Goal: Task Accomplishment & Management: Use online tool/utility

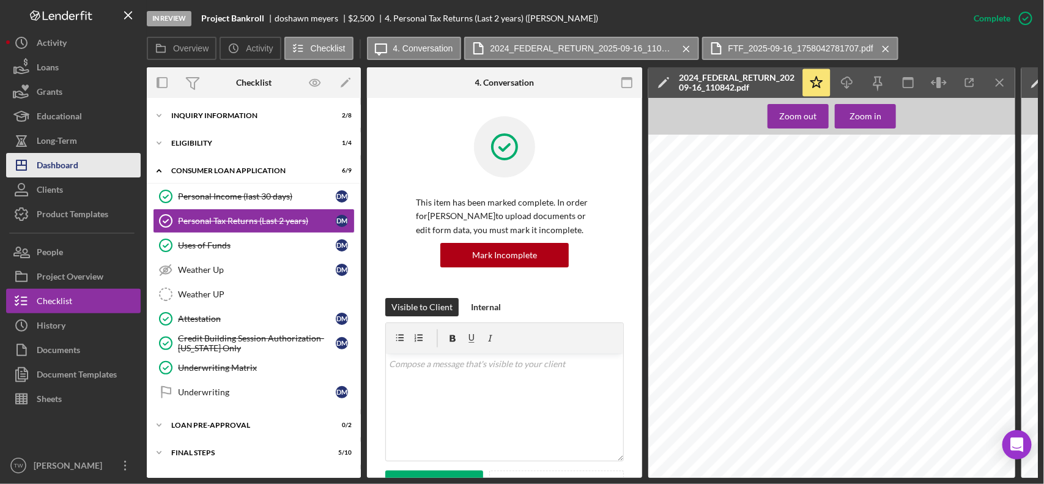
scroll to position [611, 0]
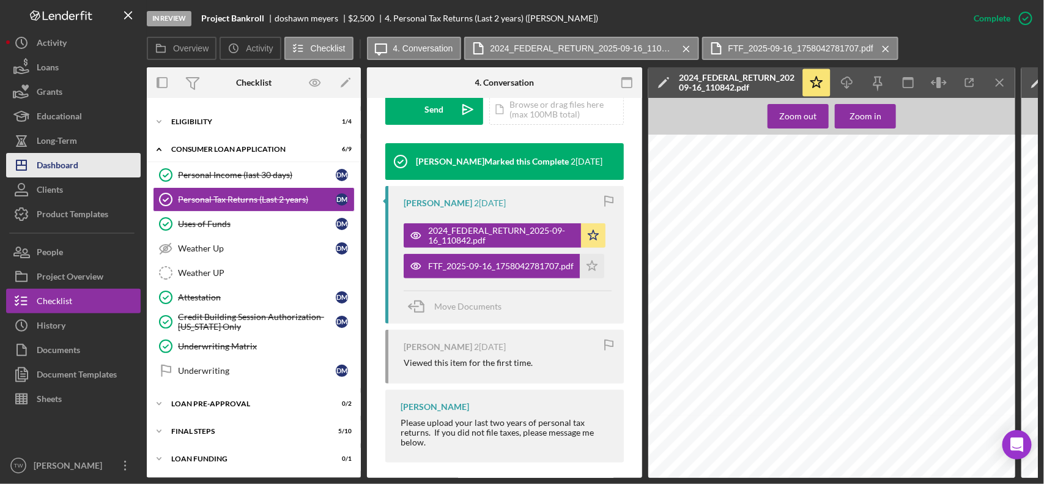
click at [80, 161] on button "Icon/Dashboard Dashboard" at bounding box center [73, 165] width 135 height 24
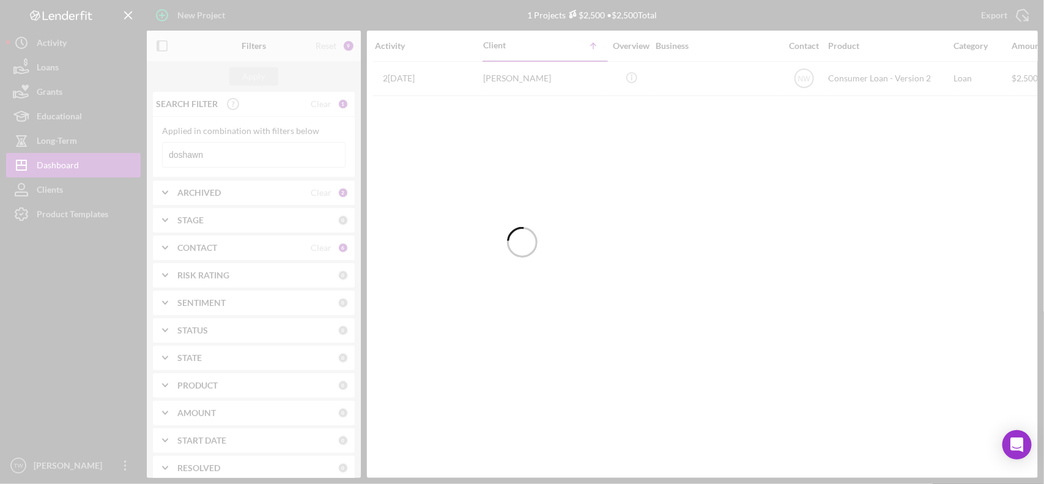
click at [221, 157] on div at bounding box center [522, 242] width 1044 height 484
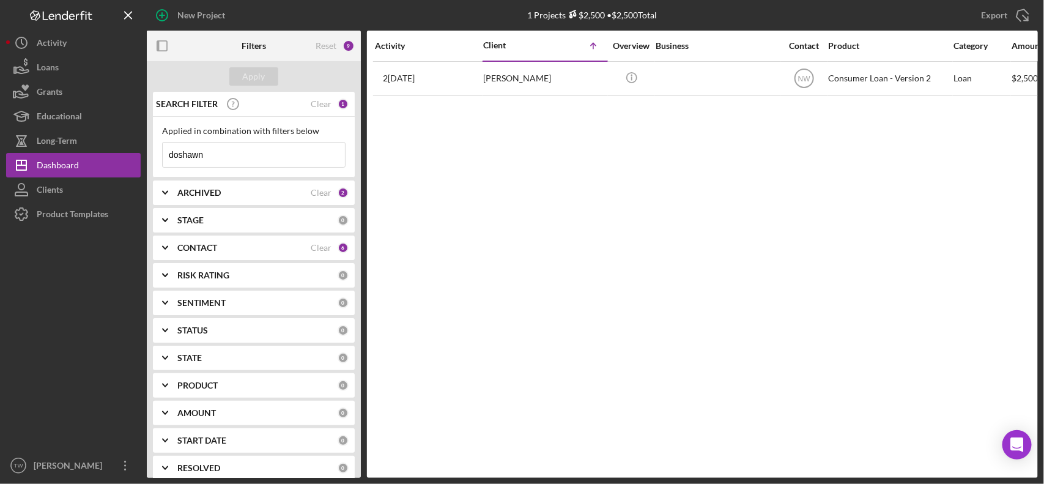
click at [221, 157] on input "doshawn" at bounding box center [254, 154] width 182 height 24
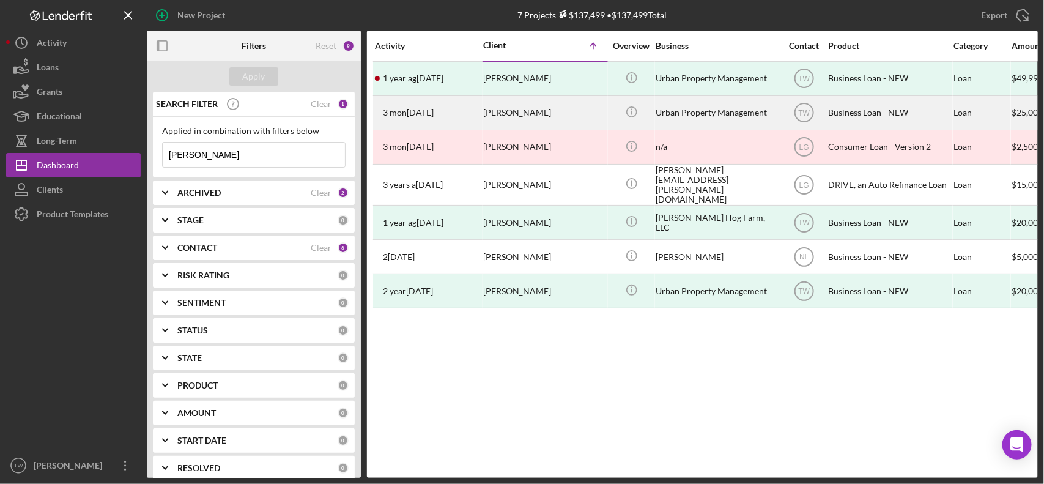
type input "[PERSON_NAME]"
click at [515, 110] on div "[PERSON_NAME]" at bounding box center [544, 113] width 122 height 32
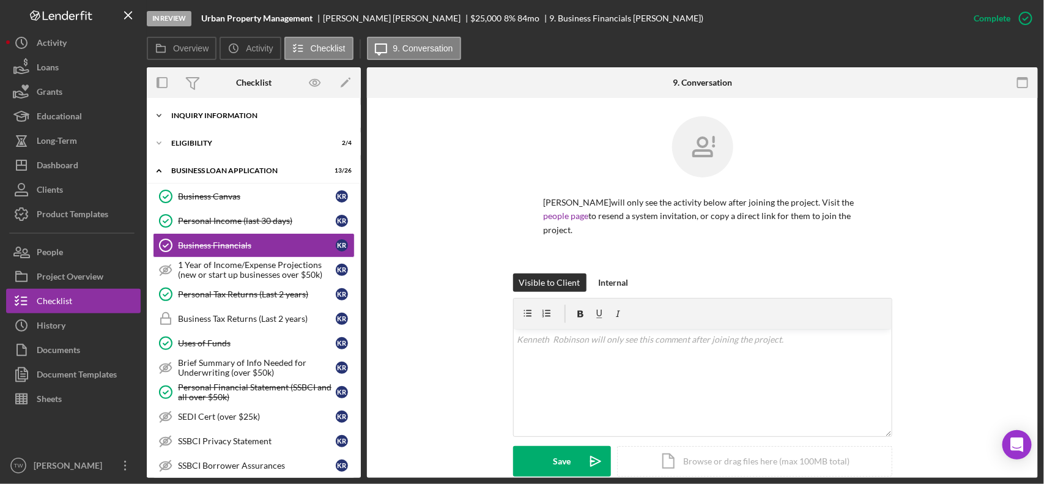
click at [242, 124] on div "Icon/Expander INQUIRY INFORMATION 9 / 11" at bounding box center [254, 115] width 214 height 24
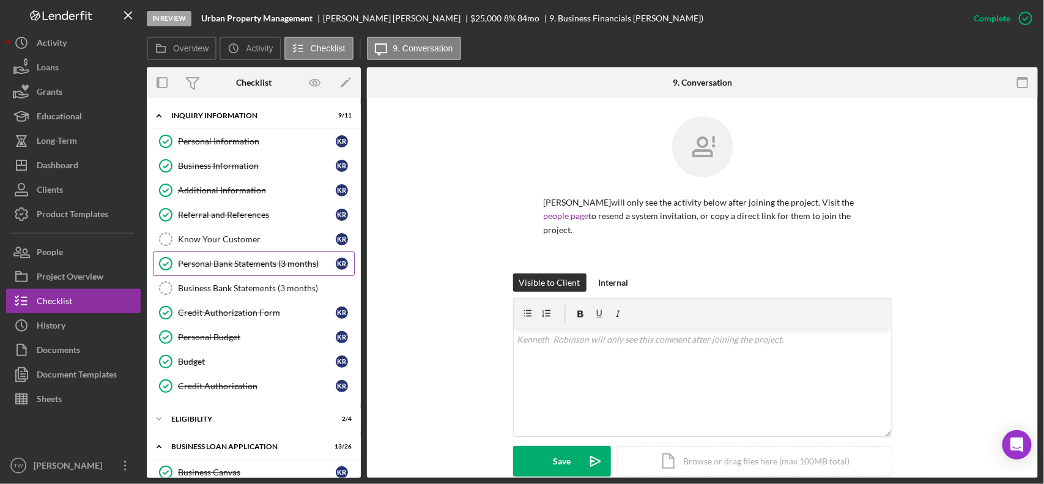
click at [259, 268] on div "Personal Bank Statements (3 months)" at bounding box center [257, 264] width 158 height 10
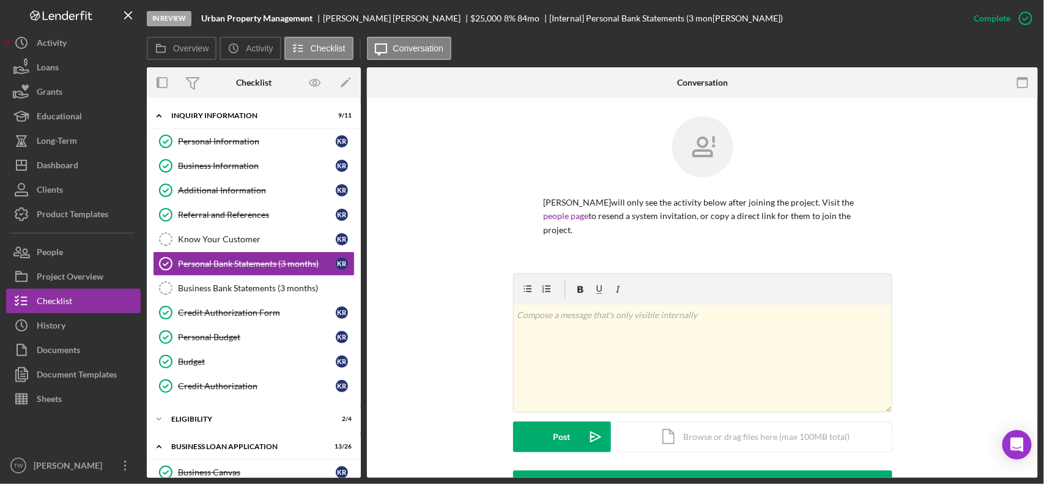
scroll to position [268, 0]
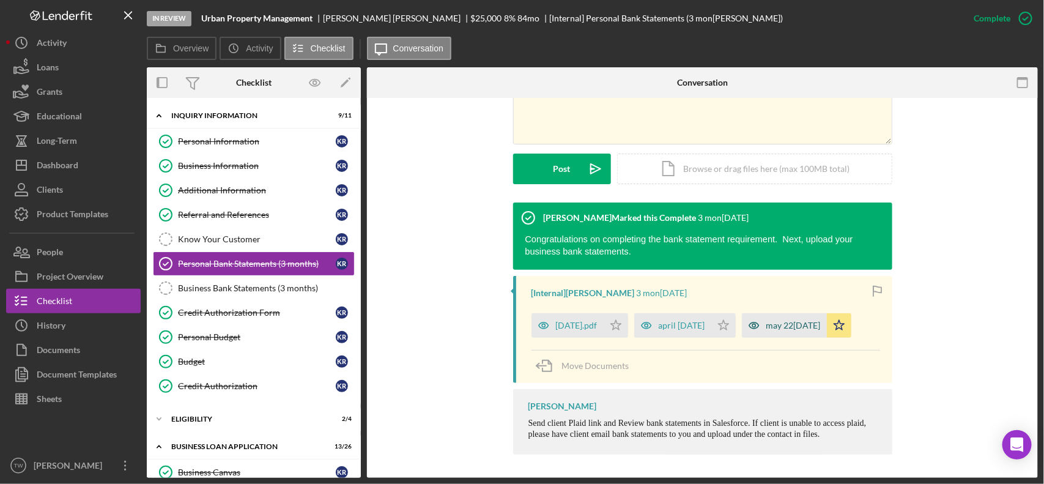
click at [766, 324] on icon "button" at bounding box center [754, 325] width 24 height 24
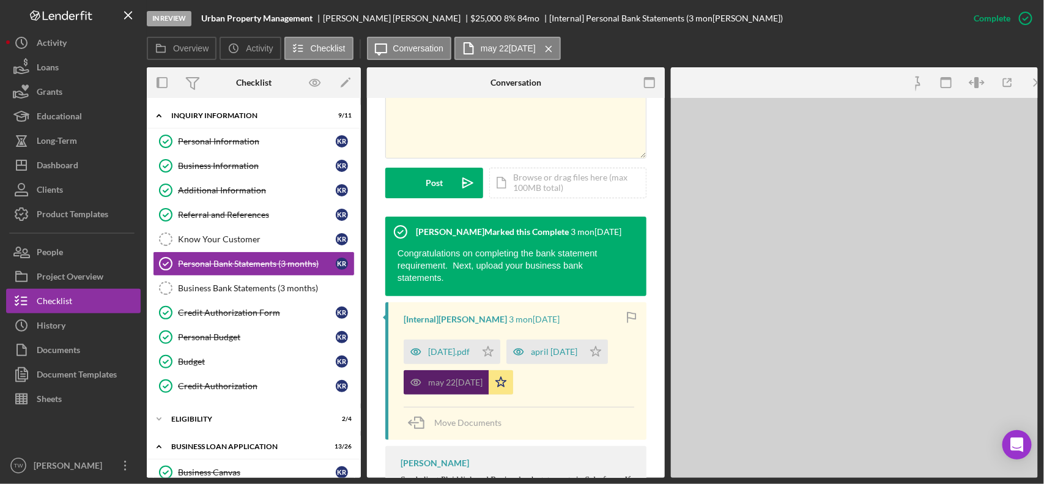
scroll to position [282, 0]
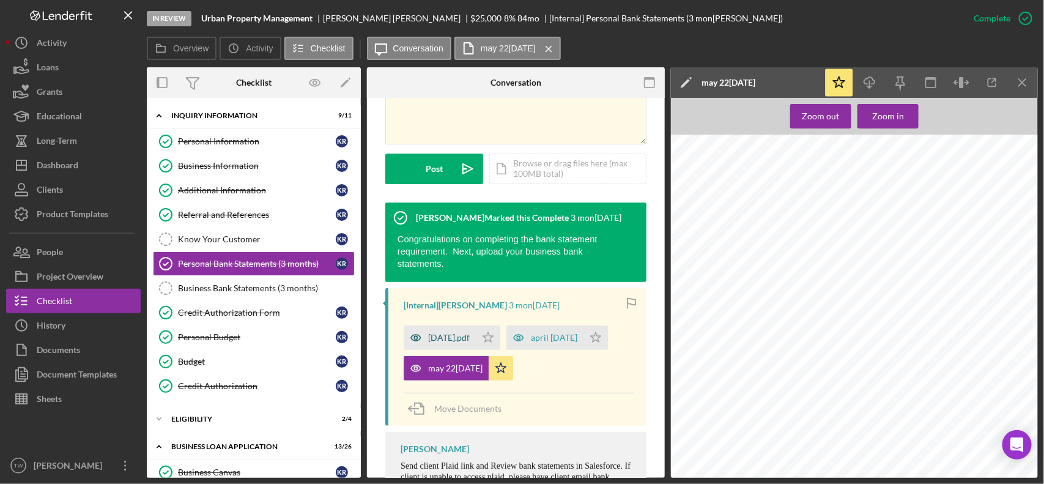
click at [466, 333] on div "[DATE].pdf" at bounding box center [449, 338] width 42 height 10
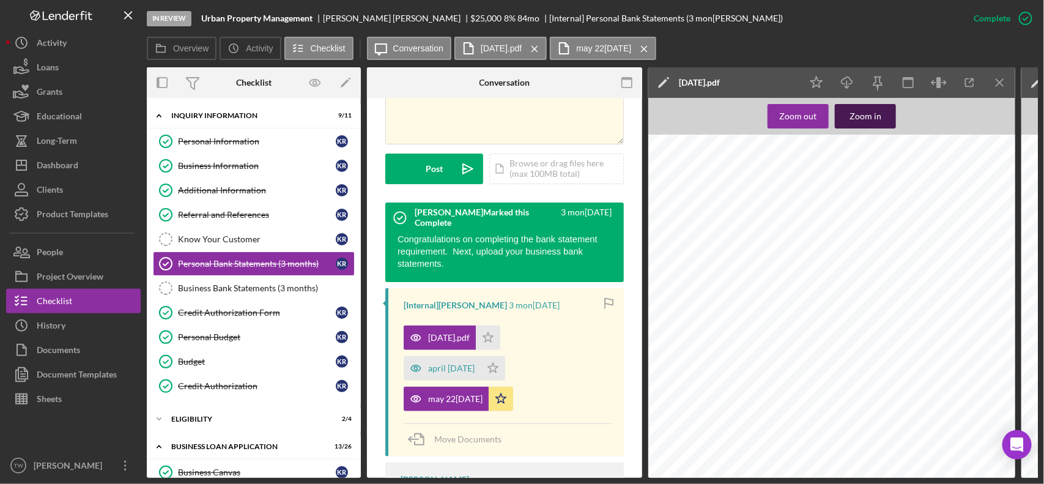
click at [858, 117] on div "Zoom in" at bounding box center [865, 116] width 32 height 24
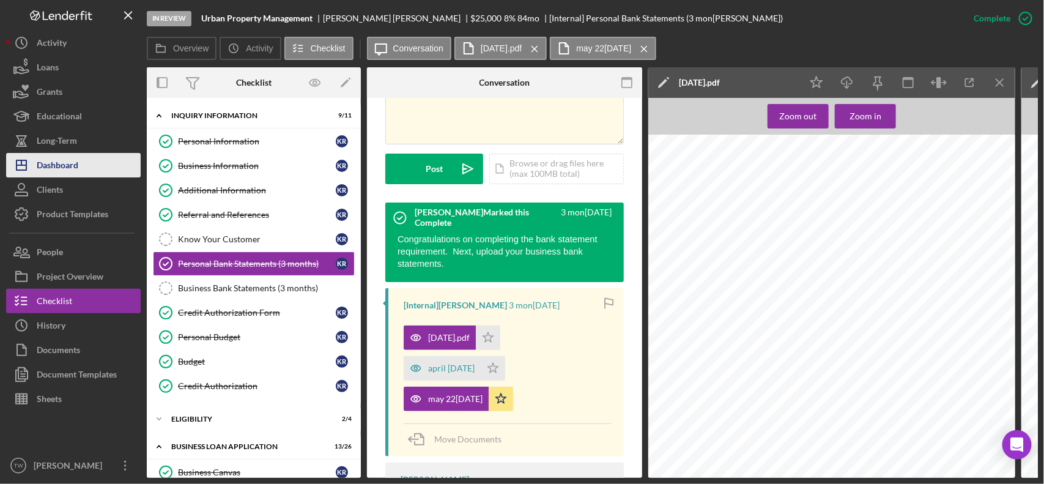
click at [69, 161] on div "Dashboard" at bounding box center [58, 167] width 42 height 28
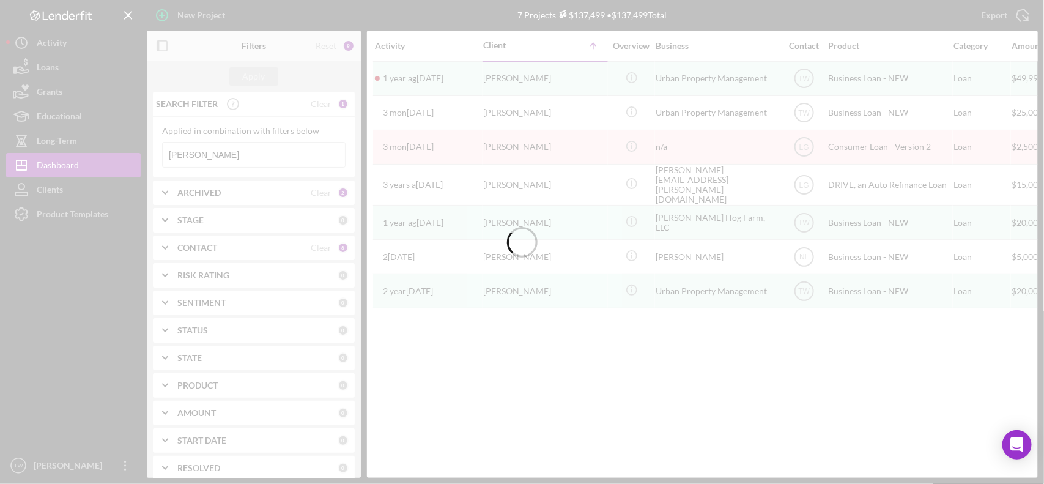
click at [231, 159] on div at bounding box center [522, 242] width 1044 height 484
click at [231, 159] on input "[PERSON_NAME]" at bounding box center [254, 154] width 182 height 24
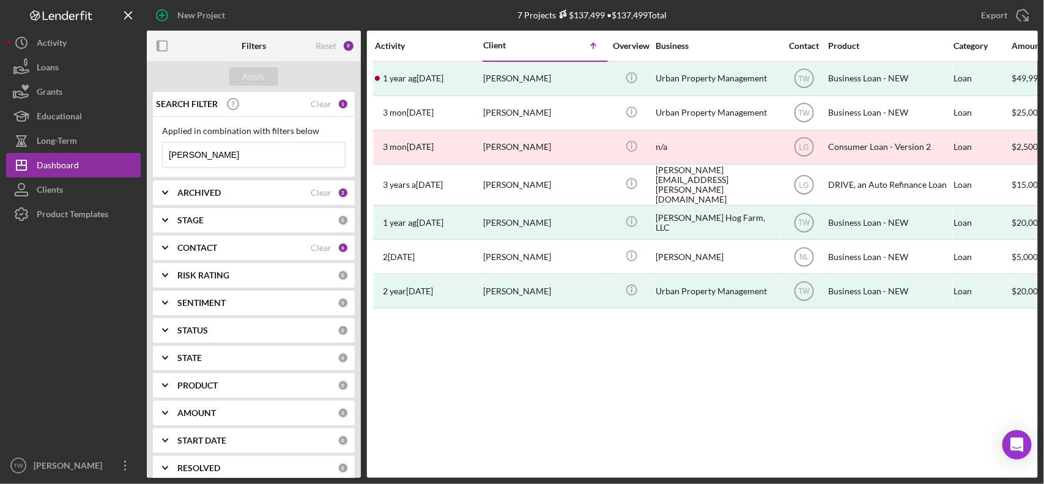
click at [231, 159] on input "[PERSON_NAME]" at bounding box center [254, 154] width 182 height 24
type input "[PERSON_NAME]"
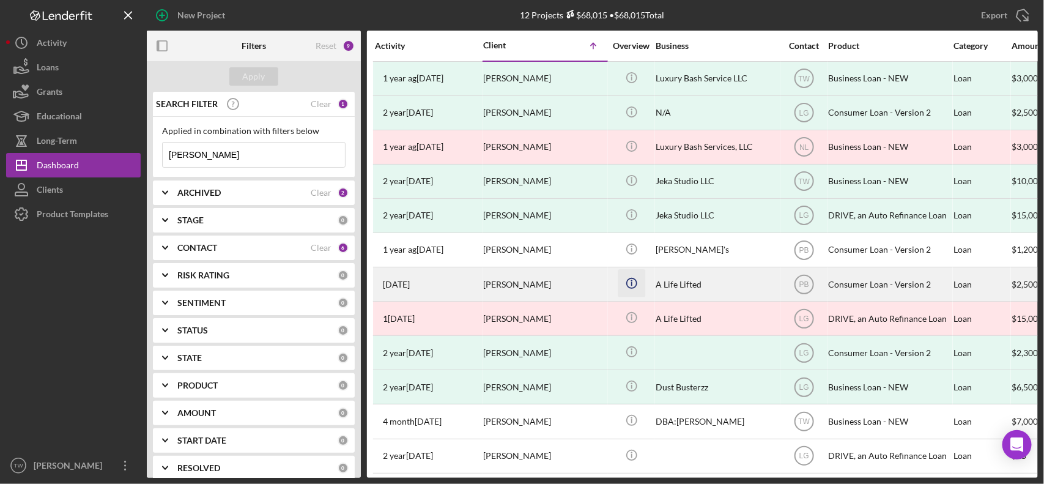
scroll to position [18, 0]
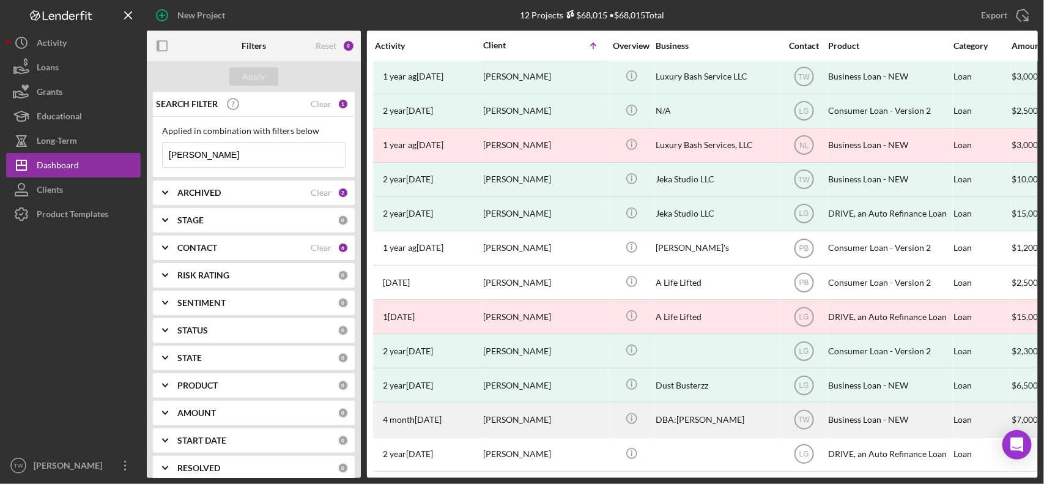
click at [537, 411] on div "[PERSON_NAME]" at bounding box center [544, 419] width 122 height 32
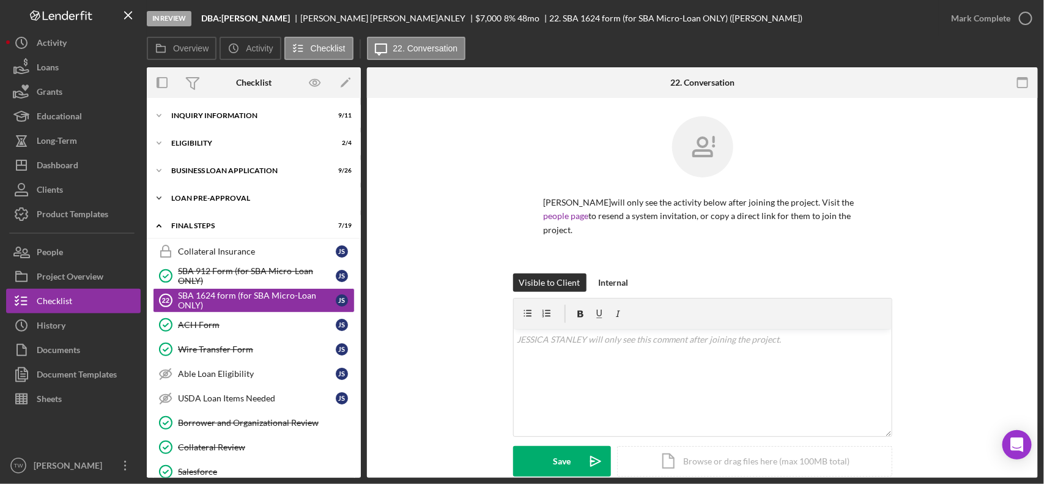
click at [222, 196] on div "LOAN PRE-APPROVAL" at bounding box center [258, 197] width 174 height 7
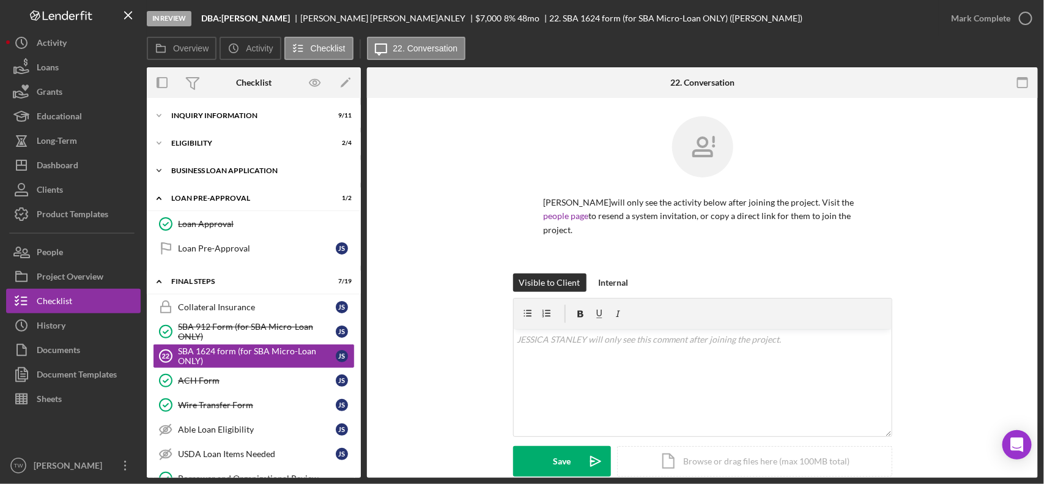
click at [231, 172] on div "BUSINESS LOAN APPLICATION" at bounding box center [258, 170] width 174 height 7
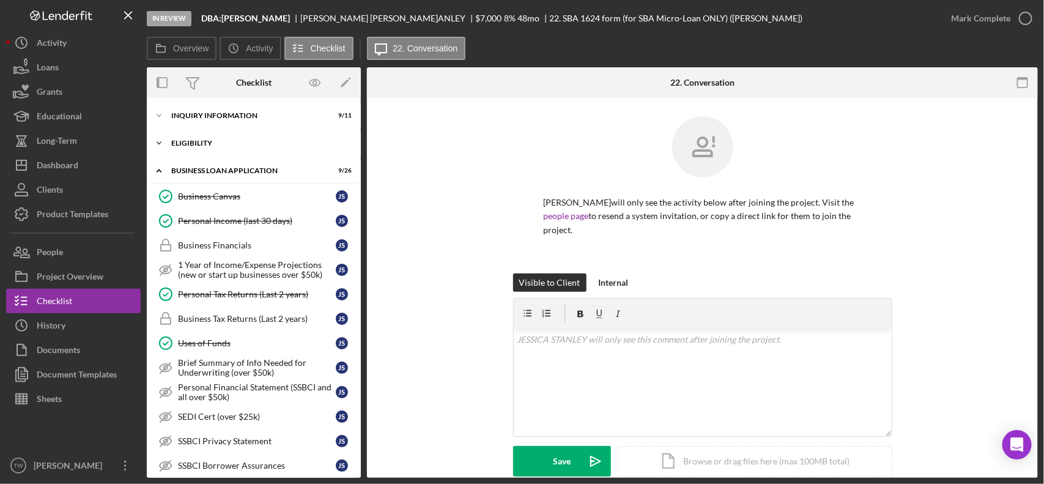
click at [216, 147] on div "Icon/Expander ELIGIBILITY 2 / 4" at bounding box center [254, 143] width 214 height 24
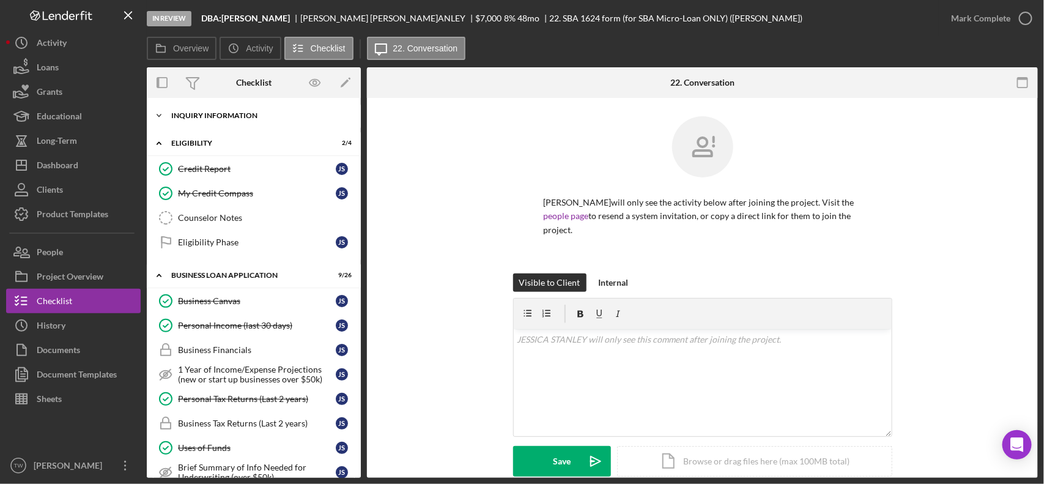
click at [225, 123] on div "Icon/Expander INQUIRY INFORMATION 9 / 11" at bounding box center [254, 115] width 214 height 24
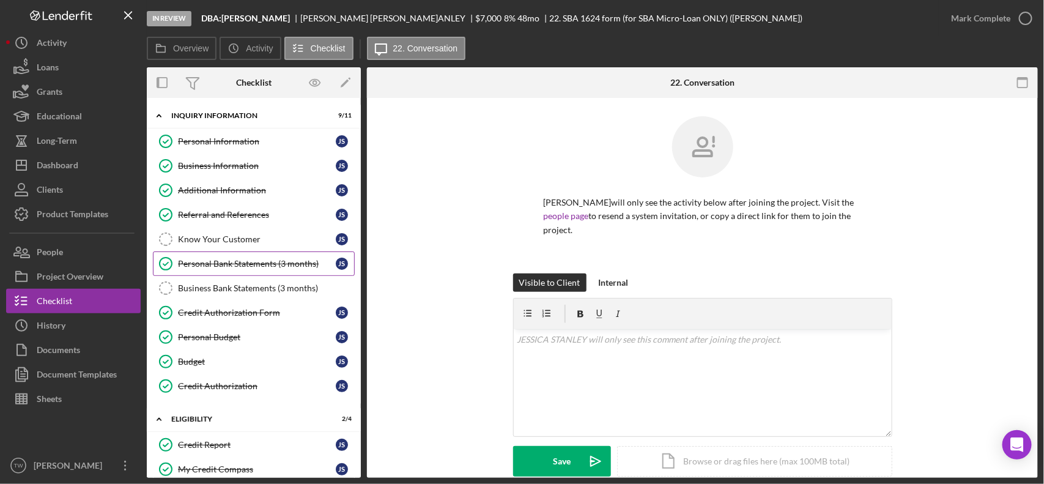
click at [248, 263] on div "Personal Bank Statements (3 months)" at bounding box center [257, 264] width 158 height 10
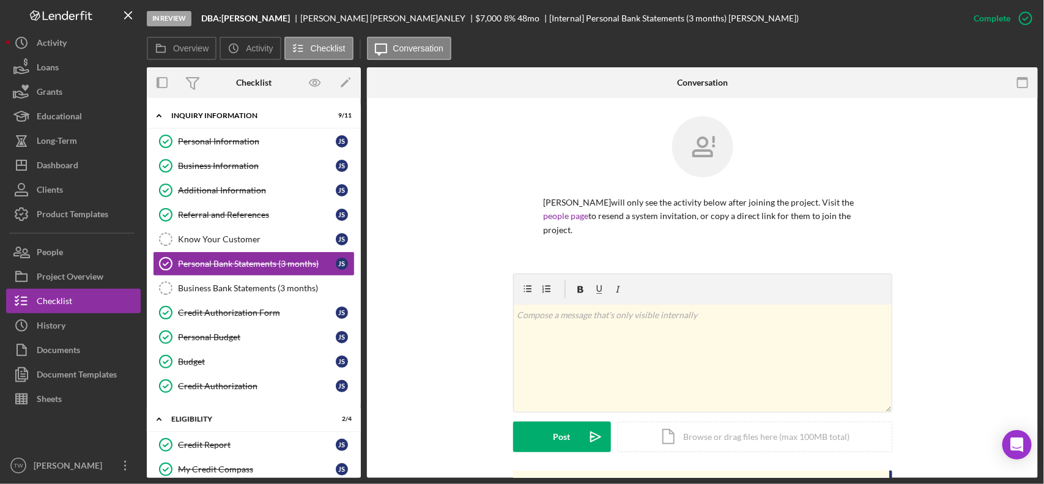
scroll to position [376, 0]
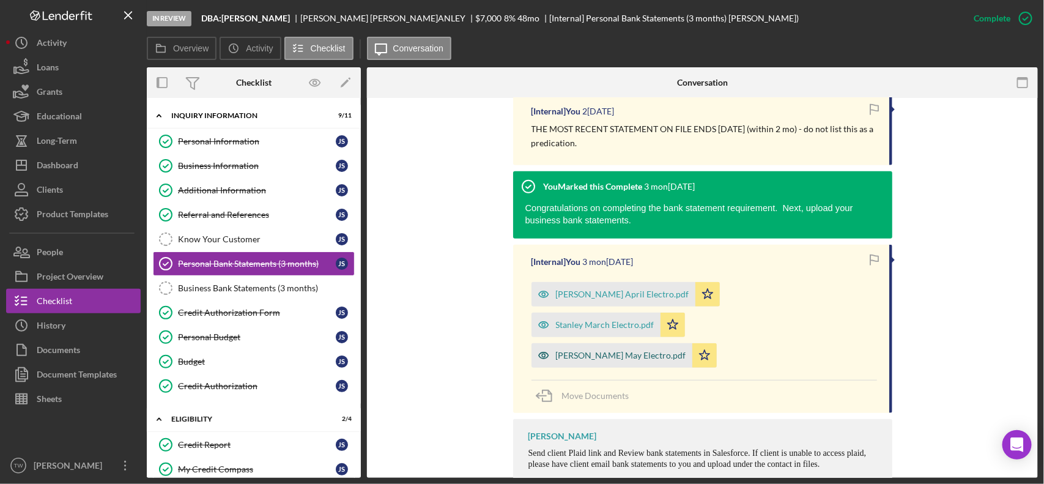
click at [608, 350] on div "[PERSON_NAME] May Electro.pdf" at bounding box center [621, 355] width 130 height 10
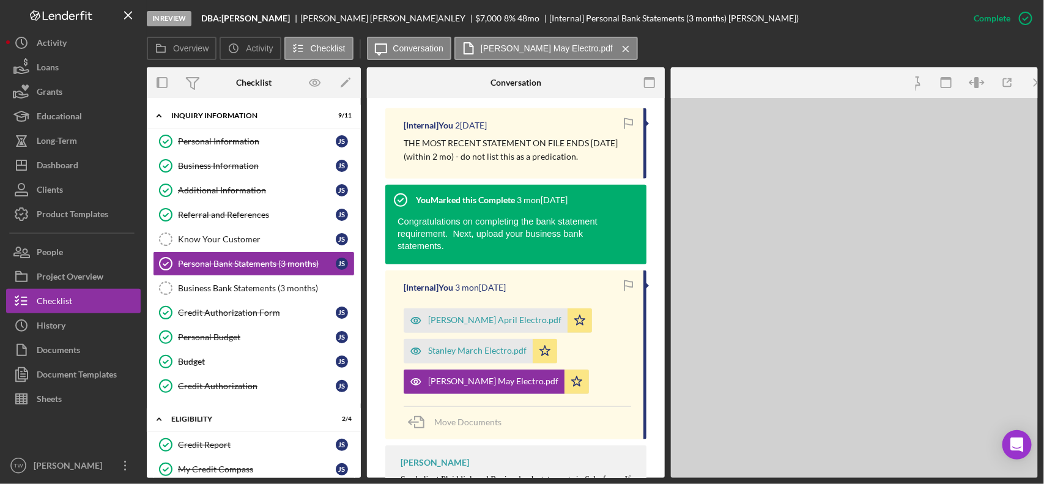
scroll to position [389, 0]
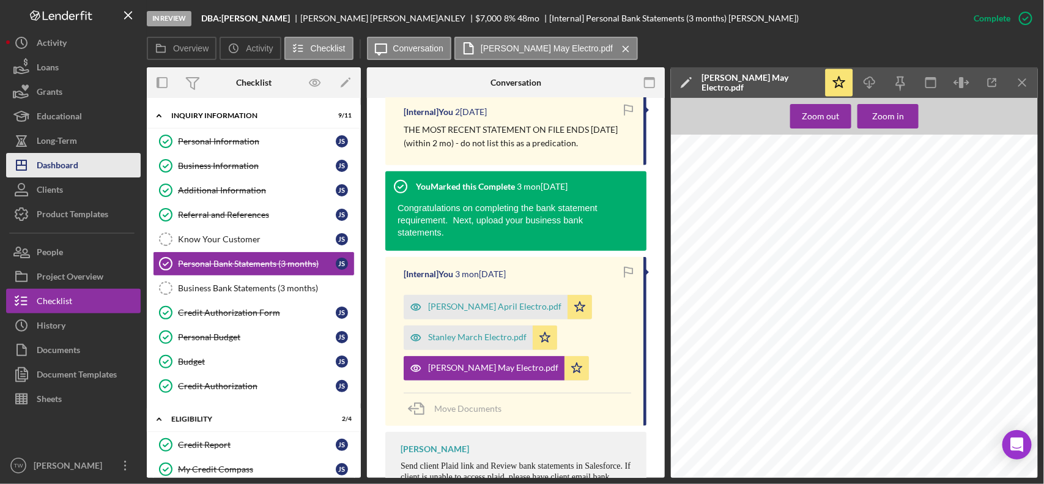
click at [104, 163] on button "Icon/Dashboard Dashboard" at bounding box center [73, 165] width 135 height 24
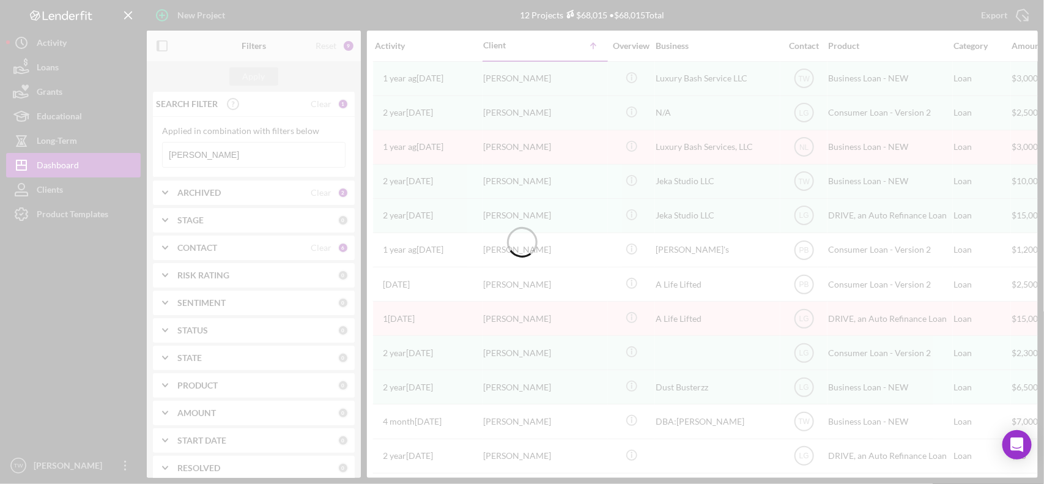
click at [233, 153] on div at bounding box center [522, 242] width 1044 height 484
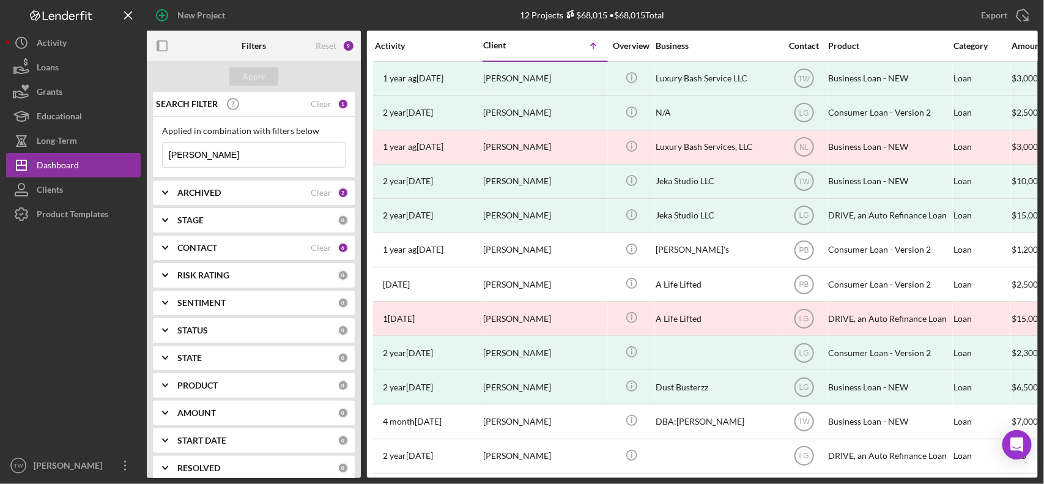
click at [233, 153] on input "[PERSON_NAME]" at bounding box center [254, 154] width 182 height 24
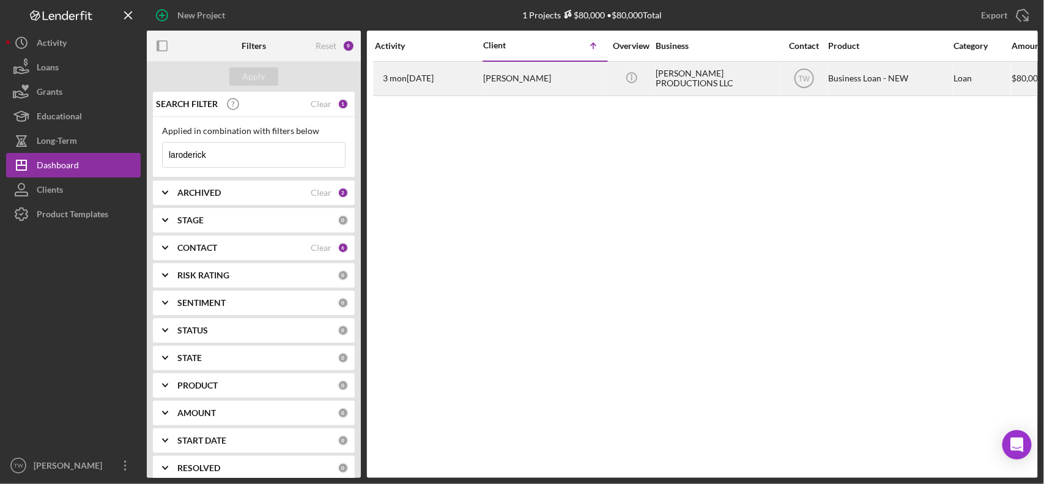
type input "laroderick"
click at [515, 77] on div "[PERSON_NAME]" at bounding box center [544, 78] width 122 height 32
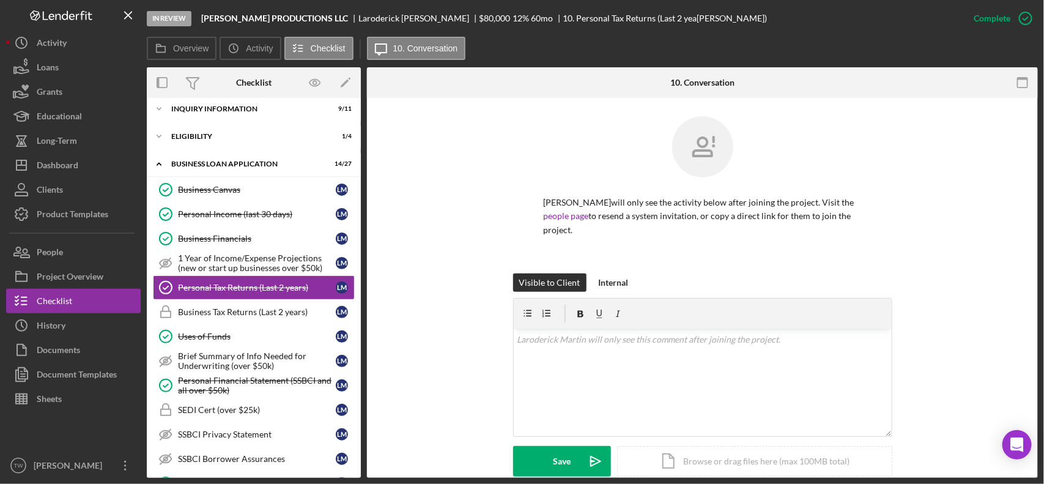
scroll to position [382, 0]
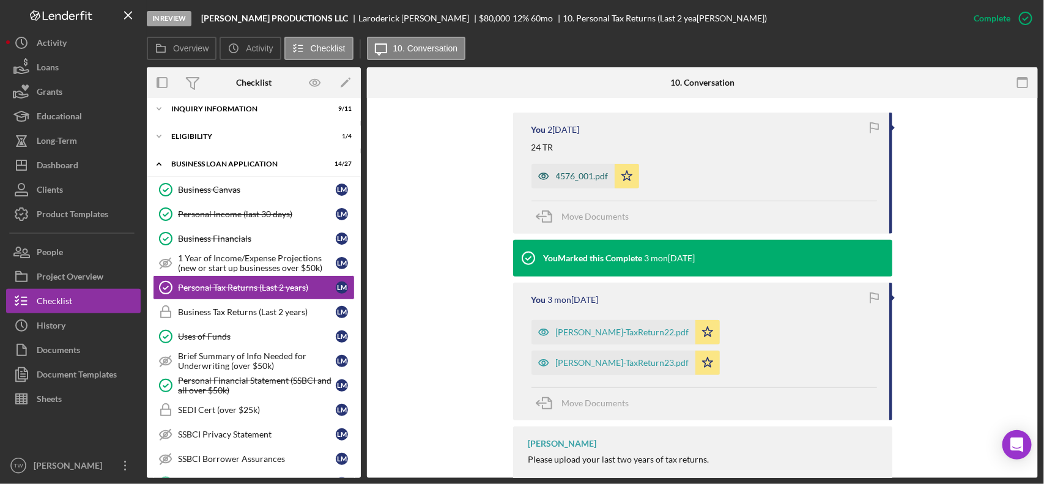
click at [569, 174] on div "4576_001.pdf" at bounding box center [582, 176] width 53 height 10
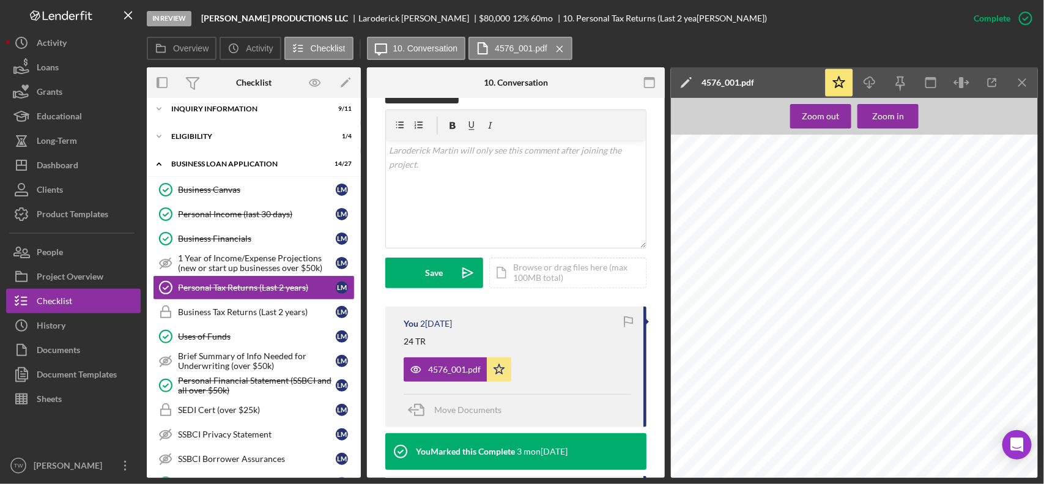
scroll to position [355, 0]
